Goal: Navigation & Orientation: Understand site structure

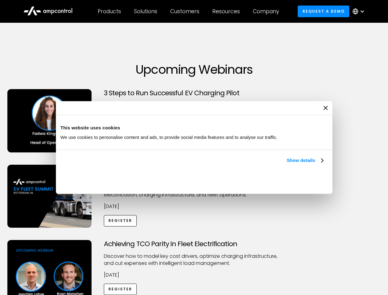
click at [287, 164] on link "Show details" at bounding box center [305, 160] width 36 height 7
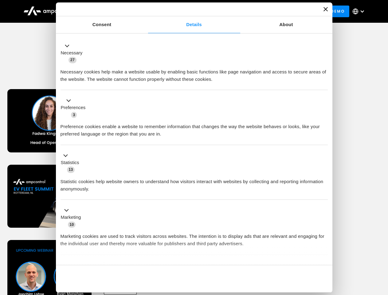
click at [324, 83] on div "Necessary cookies help make a website usable by enabling basic functions like p…" at bounding box center [195, 73] width 268 height 19
click at [382, 248] on div "Achieving TCO Parity in Fleet Electrification Discover how to model key cost dr…" at bounding box center [194, 288] width 386 height 97
click at [189, 11] on div "Customers" at bounding box center [184, 11] width 29 height 7
click at [109, 11] on div "Products" at bounding box center [109, 11] width 23 height 7
click at [146, 11] on div "Solutions" at bounding box center [145, 11] width 23 height 7
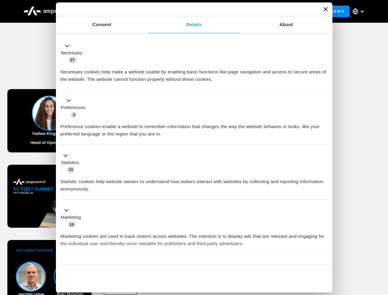
click at [186, 11] on div "Customers" at bounding box center [184, 11] width 29 height 7
click at [228, 11] on div "Resources" at bounding box center [227, 11] width 28 height 7
click at [268, 11] on div "Company" at bounding box center [266, 11] width 26 height 7
